Goal: Information Seeking & Learning: Learn about a topic

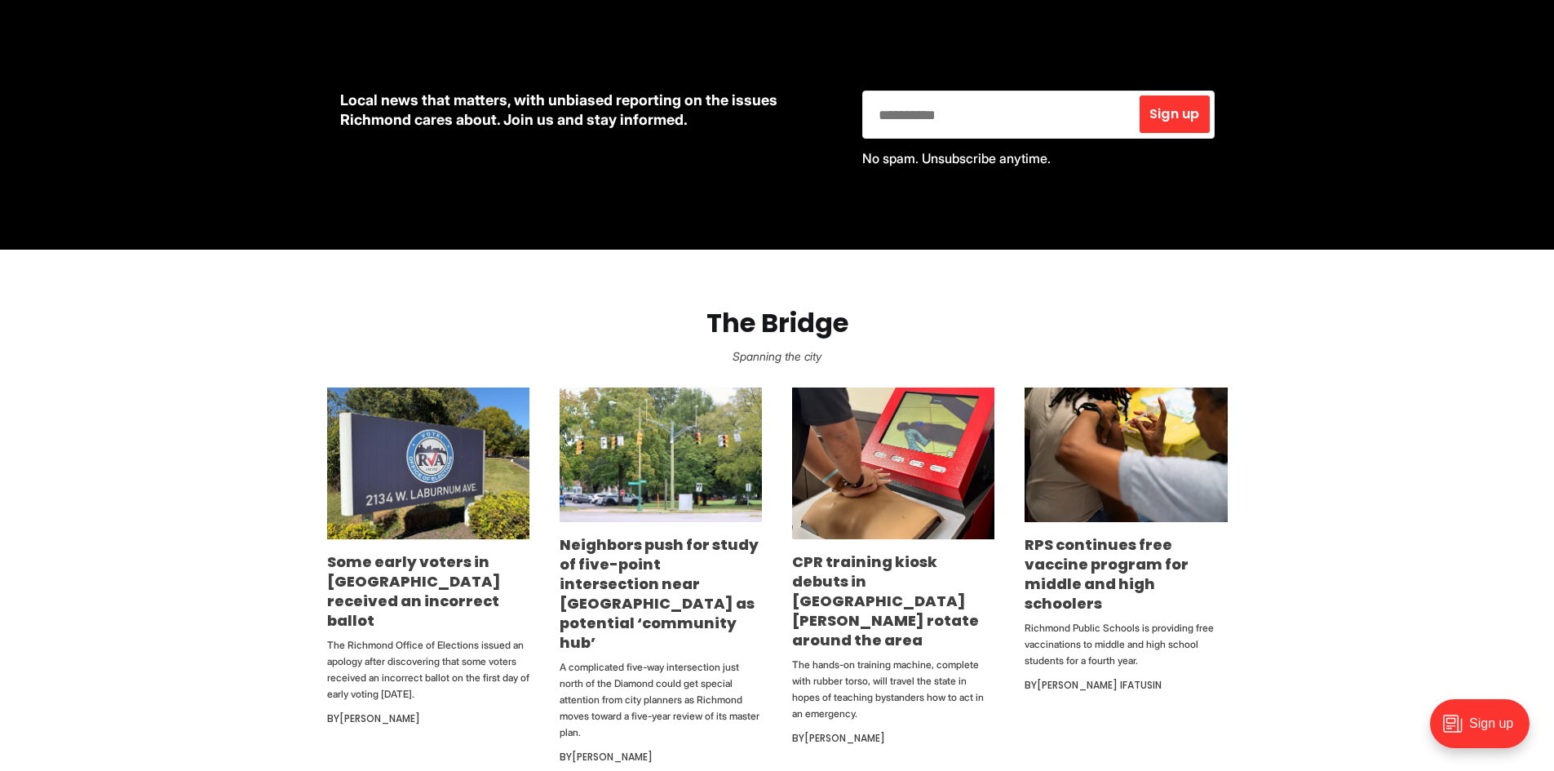
scroll to position [816, 0]
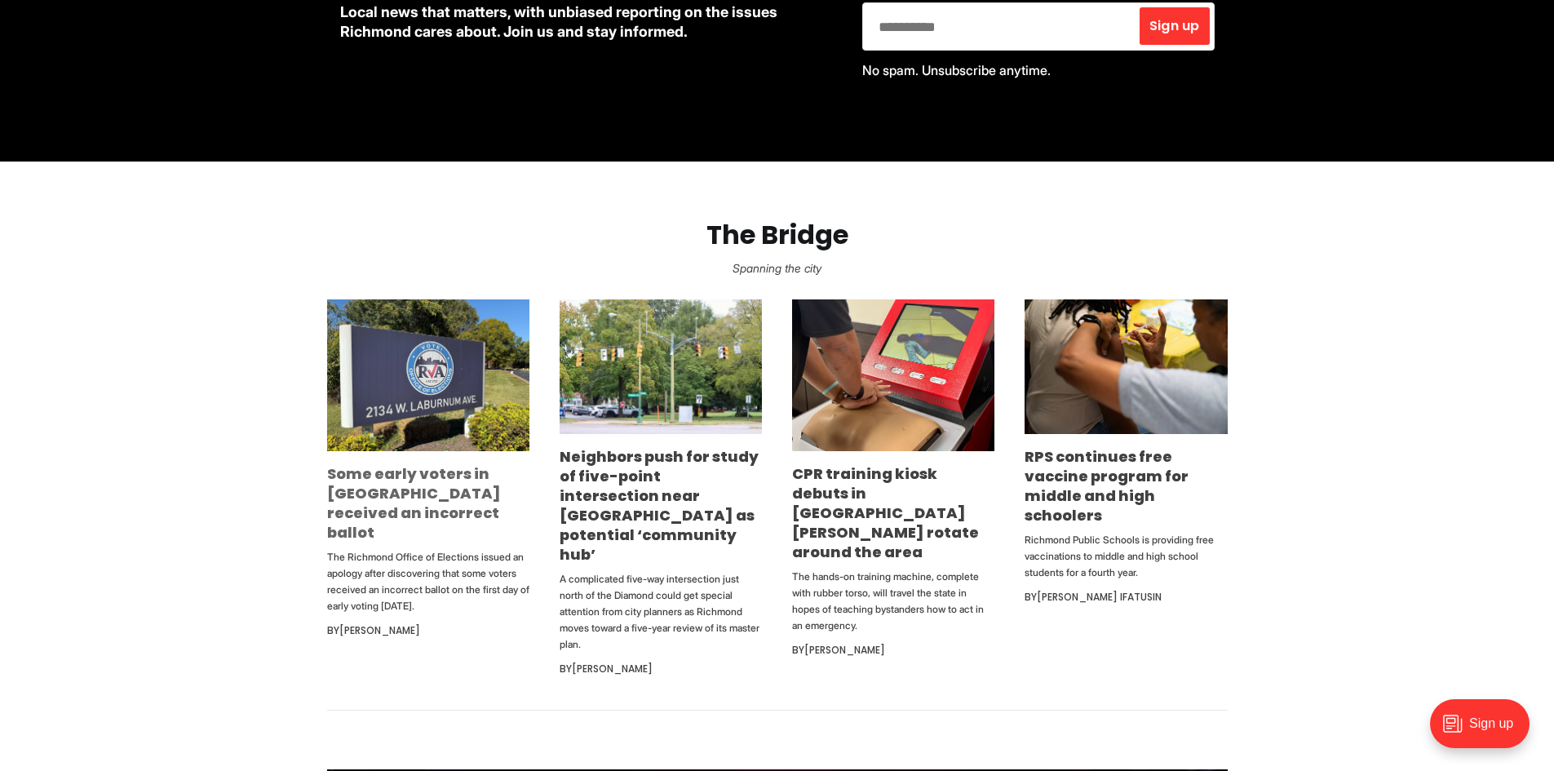
click at [409, 497] on link "Some early voters in [GEOGRAPHIC_DATA] received an incorrect ballot" at bounding box center [414, 502] width 174 height 79
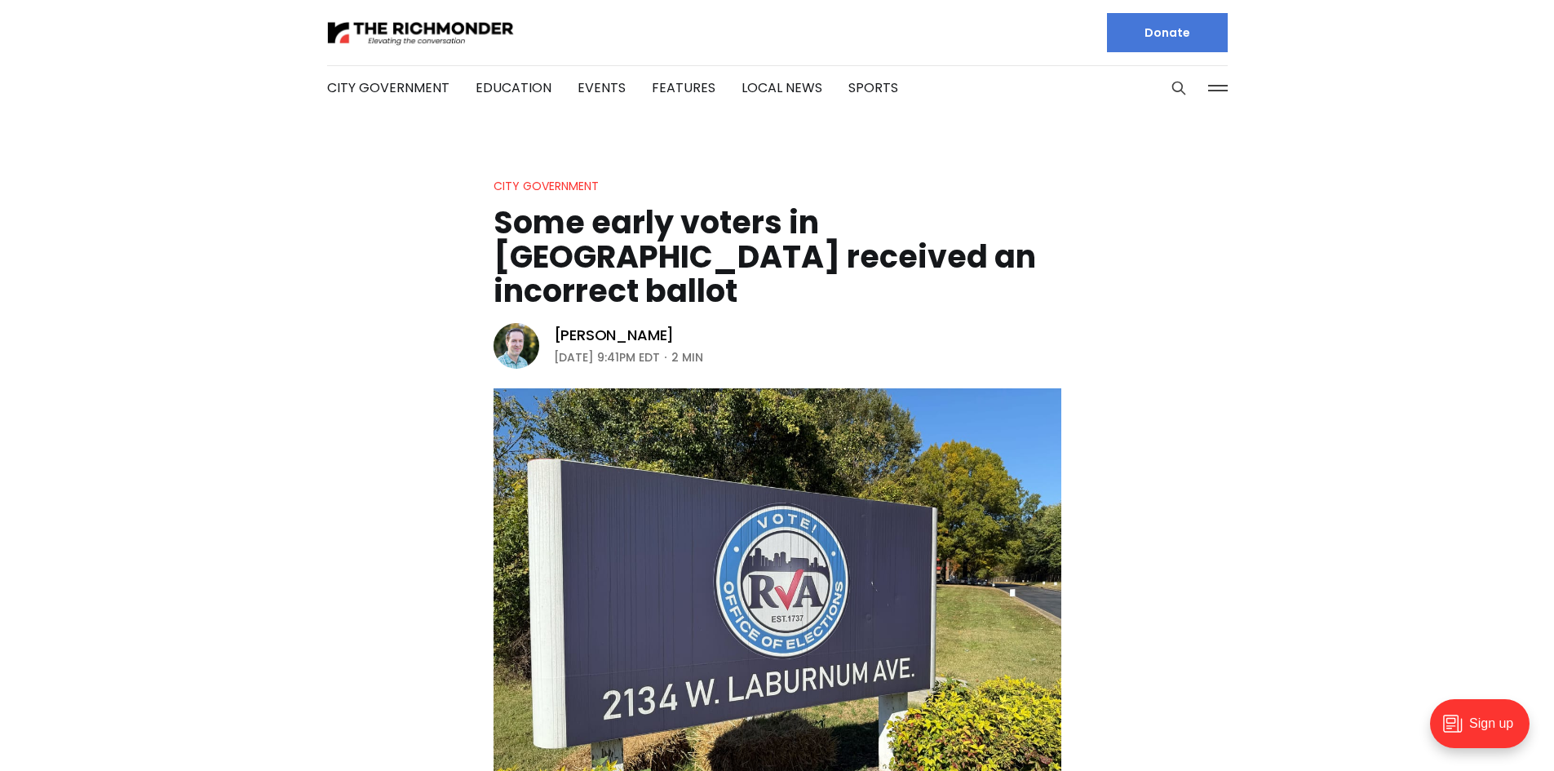
click at [633, 235] on h1 "Some early voters in [GEOGRAPHIC_DATA] received an incorrect ballot" at bounding box center [777, 257] width 568 height 103
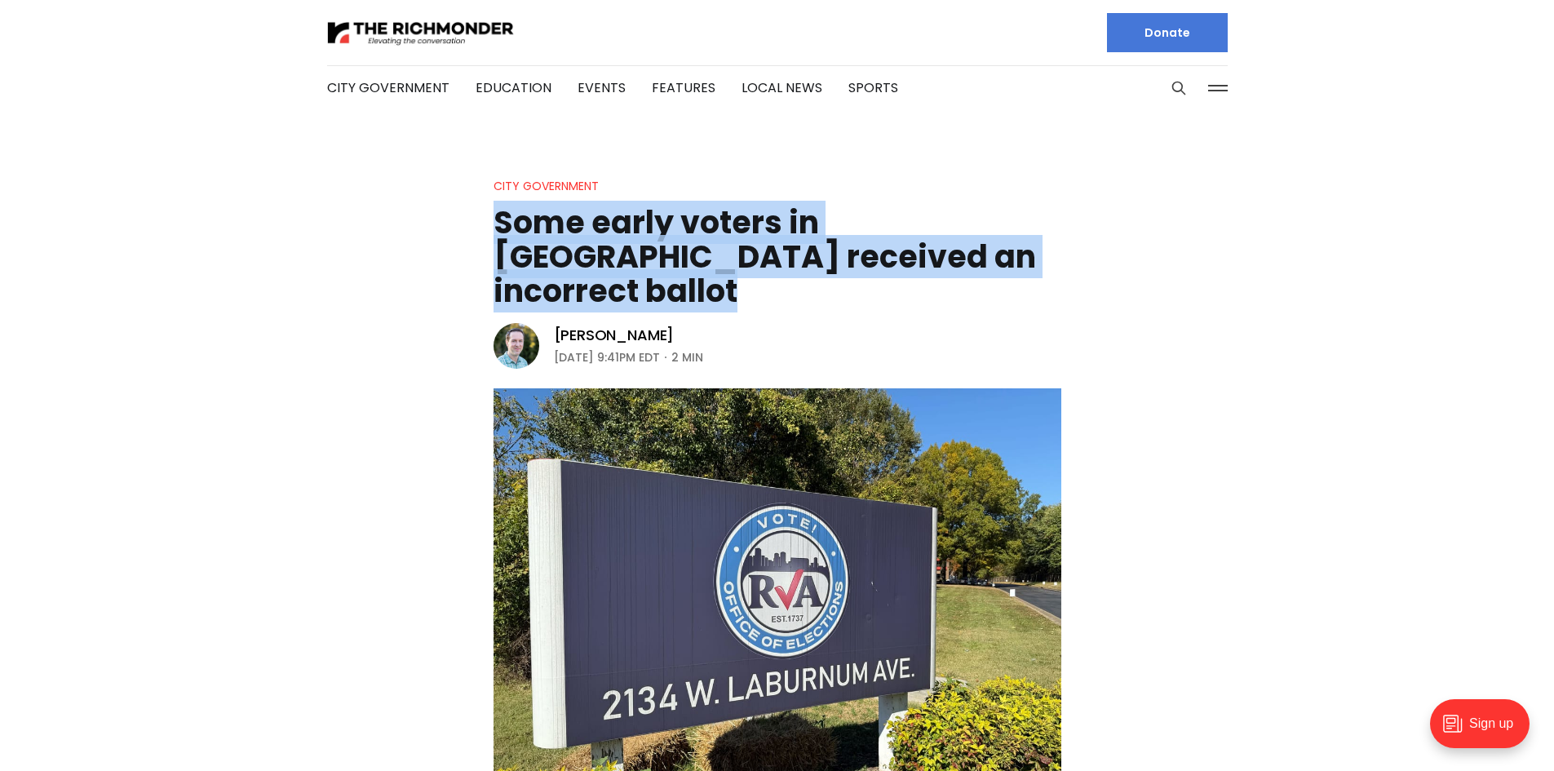
click at [633, 235] on h1 "Some early voters in [GEOGRAPHIC_DATA] received an incorrect ballot" at bounding box center [777, 257] width 568 height 103
copy header "Some early voters in [GEOGRAPHIC_DATA] received an incorrect ballot"
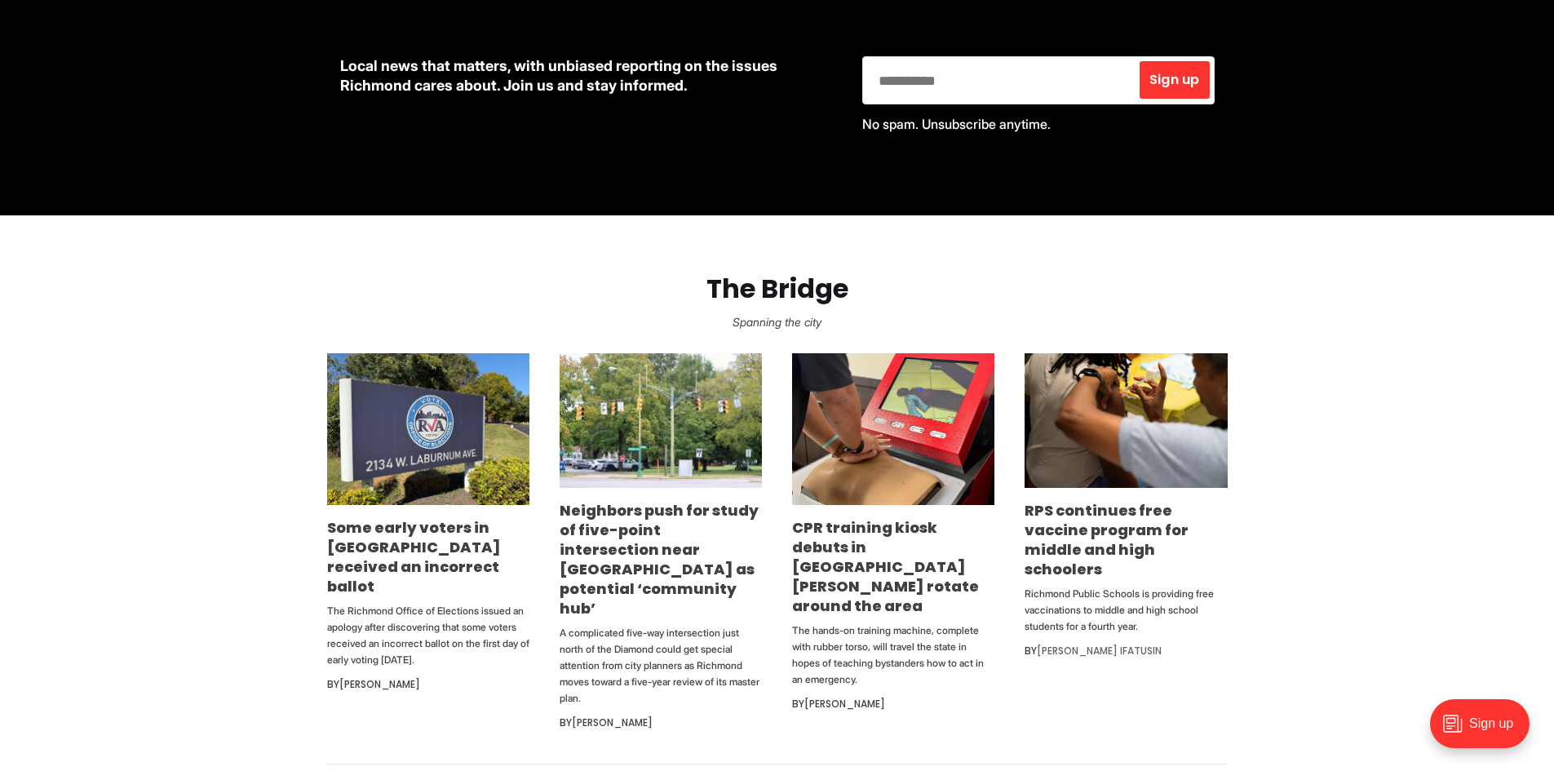
scroll to position [816, 0]
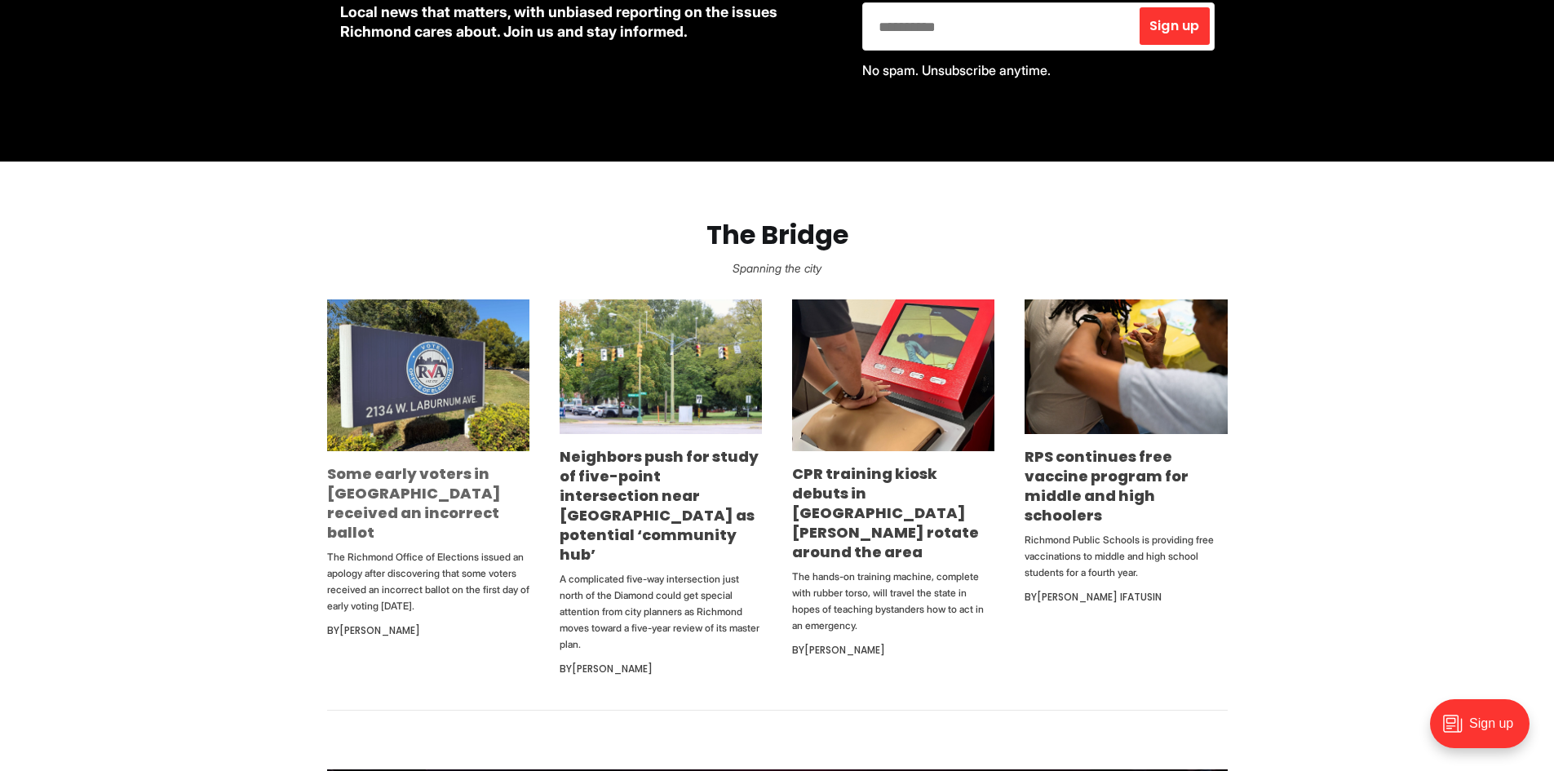
click at [400, 492] on link "Some early voters in [GEOGRAPHIC_DATA] received an incorrect ballot" at bounding box center [414, 502] width 174 height 79
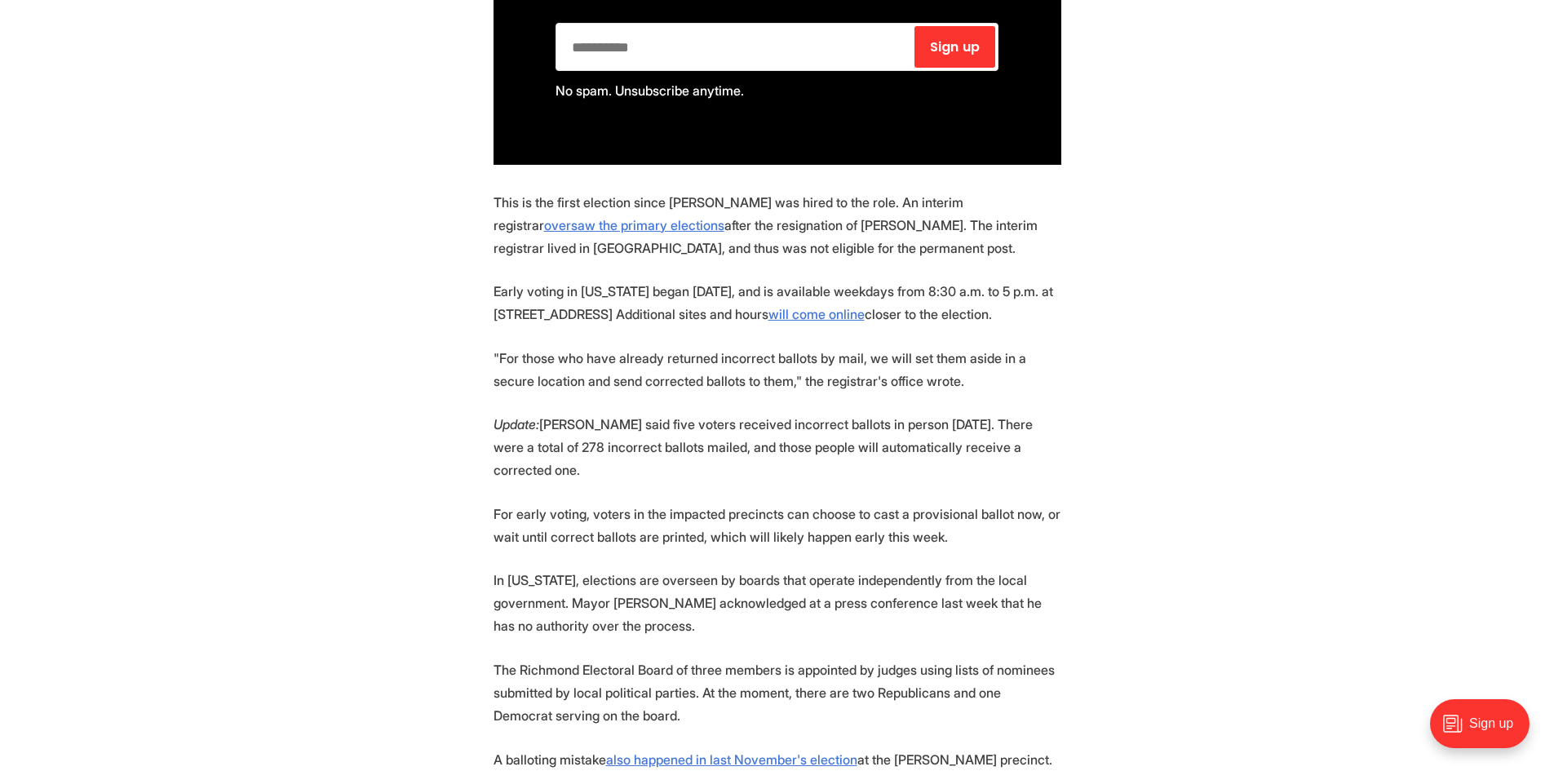
scroll to position [1305, 0]
